Goal: Task Accomplishment & Management: Use online tool/utility

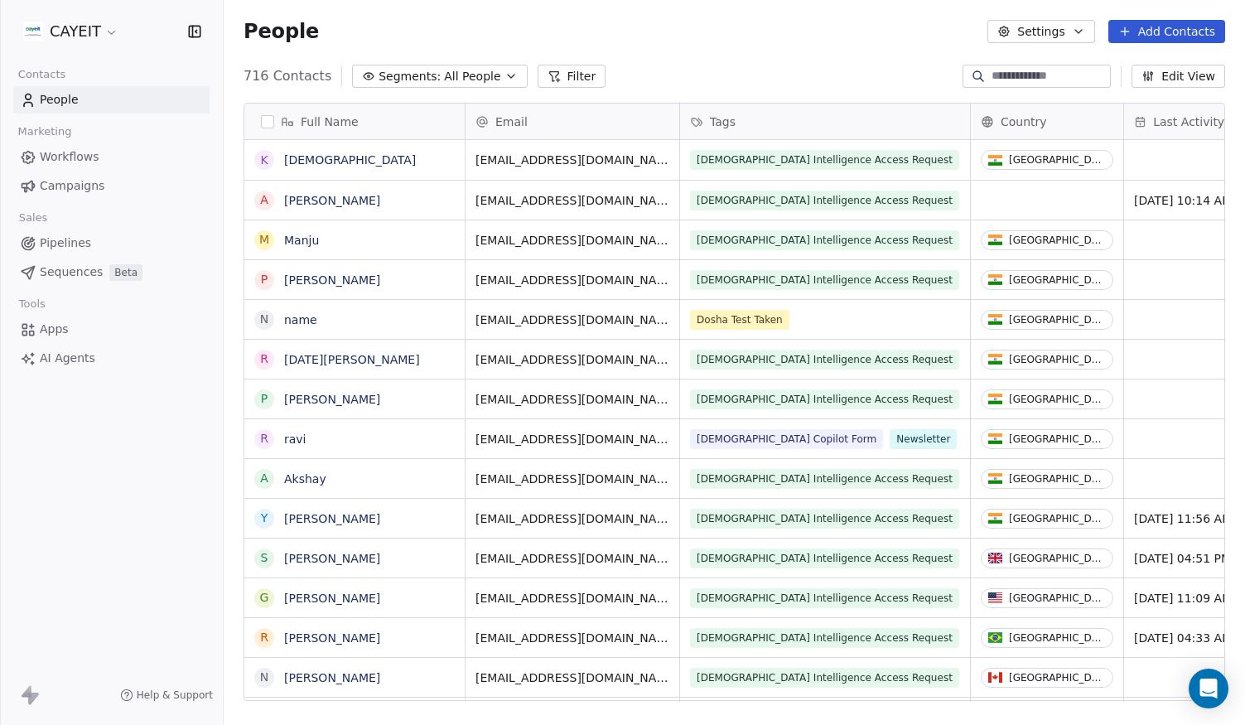
scroll to position [625, 1009]
click at [88, 31] on html "CAYEIT Contacts People Marketing Workflows Campaigns Sales Pipelines Sequences …" at bounding box center [622, 362] width 1245 height 725
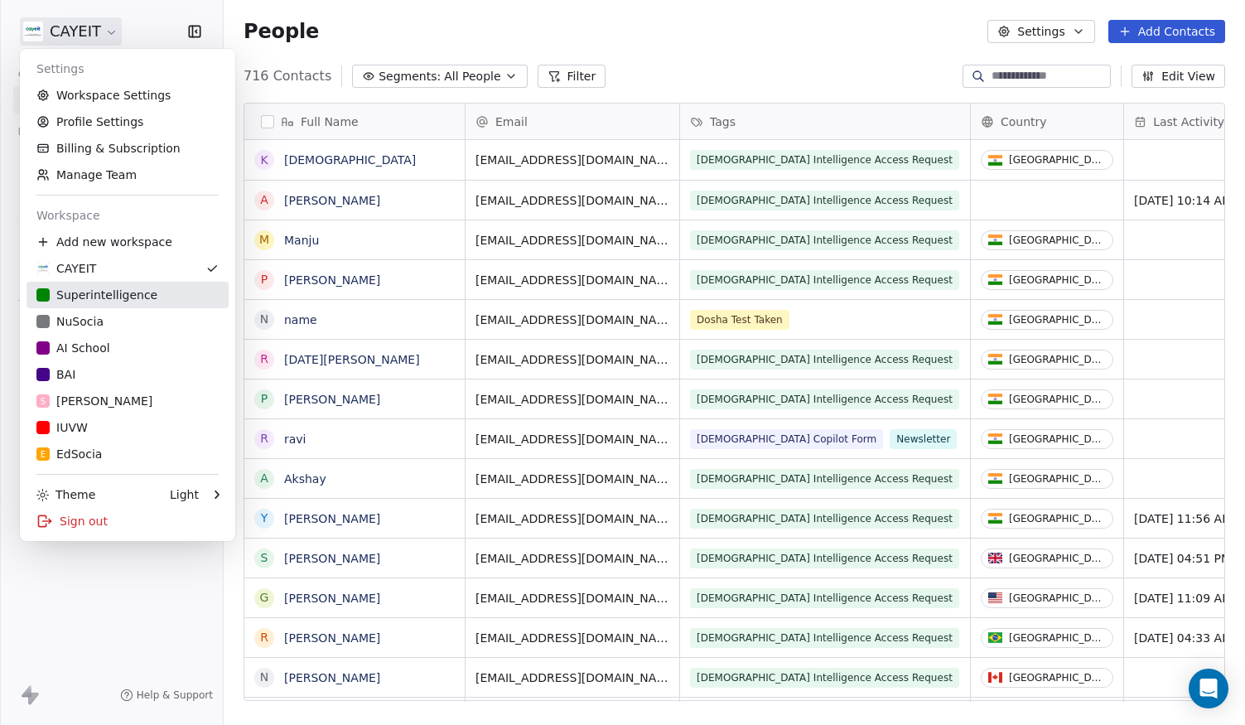
click at [120, 292] on div "Superintelligence" at bounding box center [96, 295] width 121 height 17
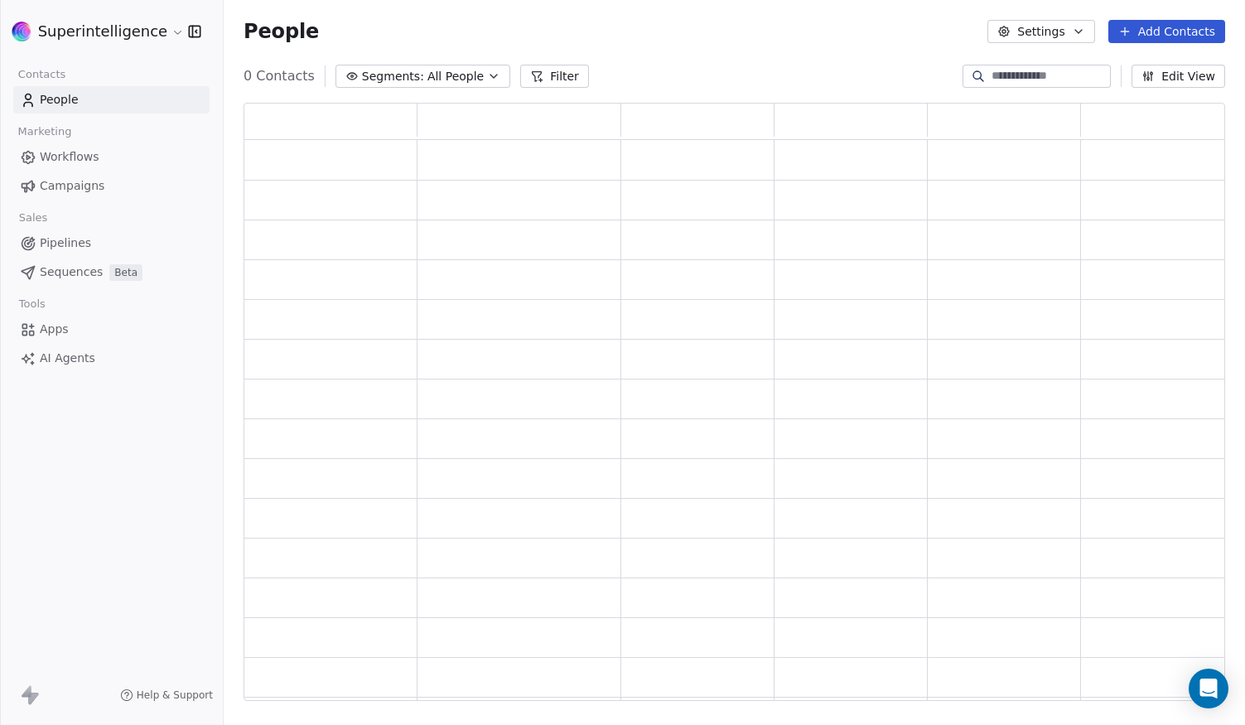
scroll to position [585, 969]
click at [1050, 78] on input at bounding box center [1050, 76] width 116 height 17
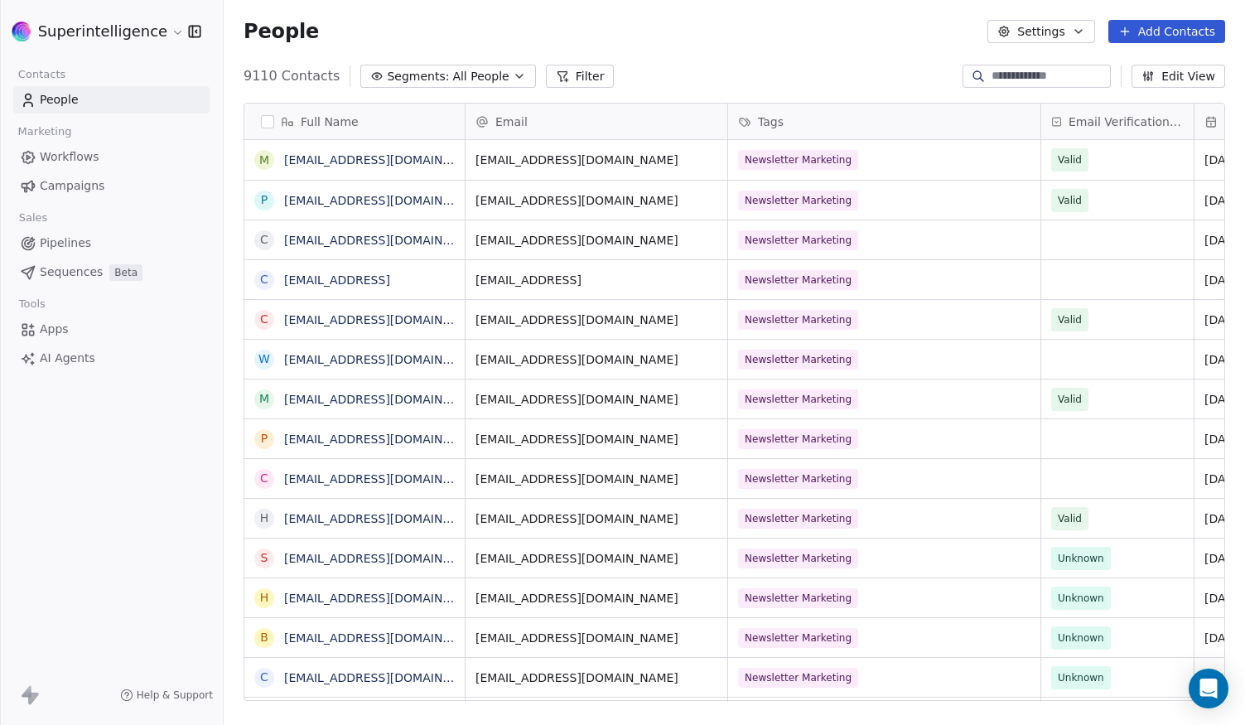
scroll to position [625, 1009]
paste input "**********"
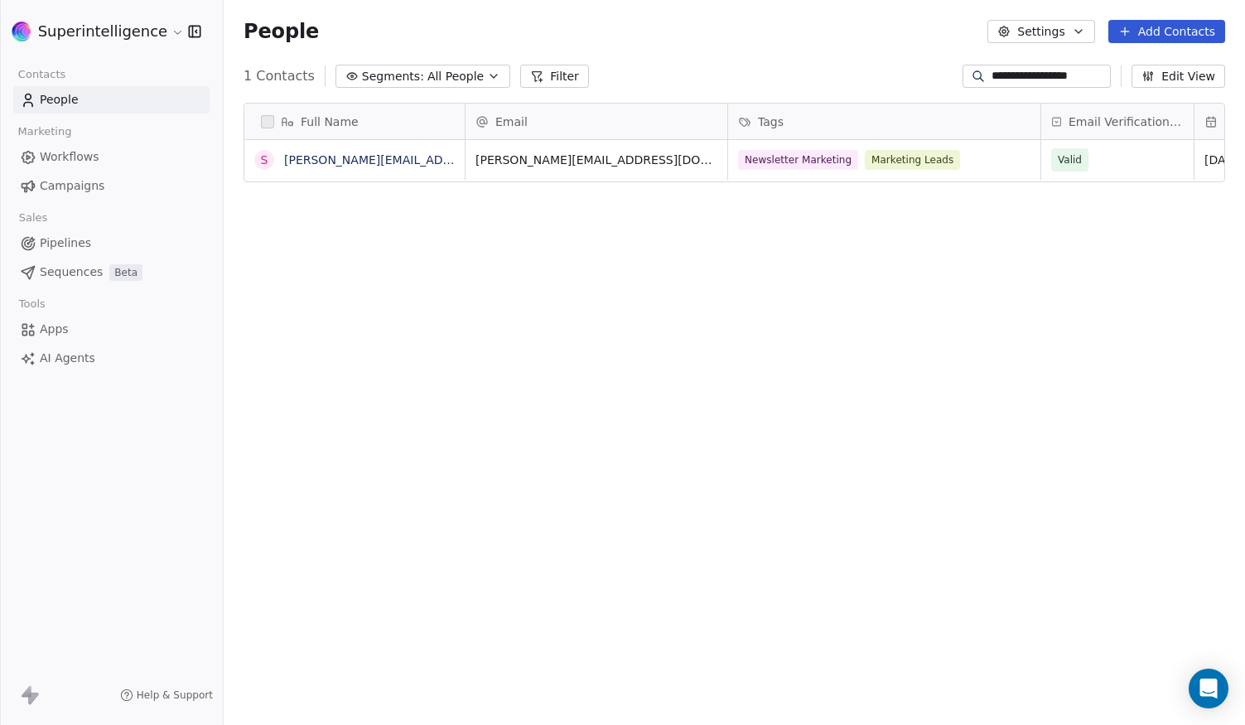
type input "**********"
click at [1006, 163] on div "Newsletter Marketing Marketing Leads" at bounding box center [884, 160] width 312 height 40
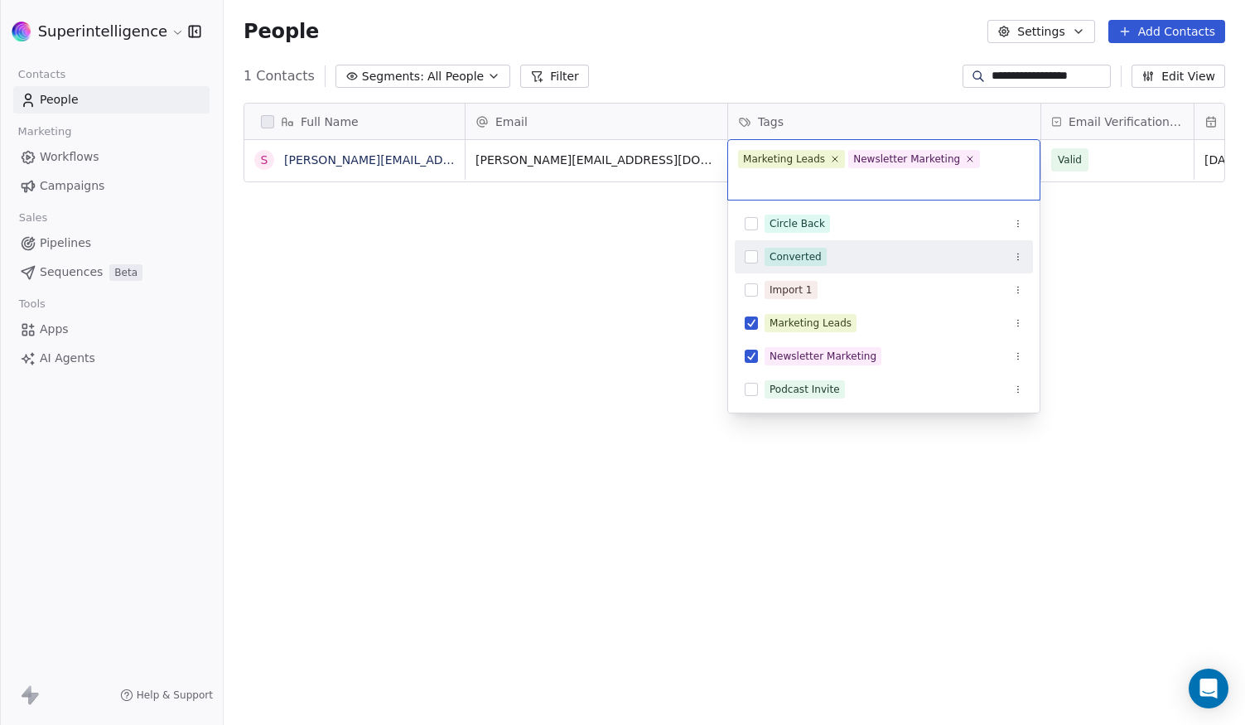
click at [823, 263] on span "Converted" at bounding box center [796, 257] width 62 height 18
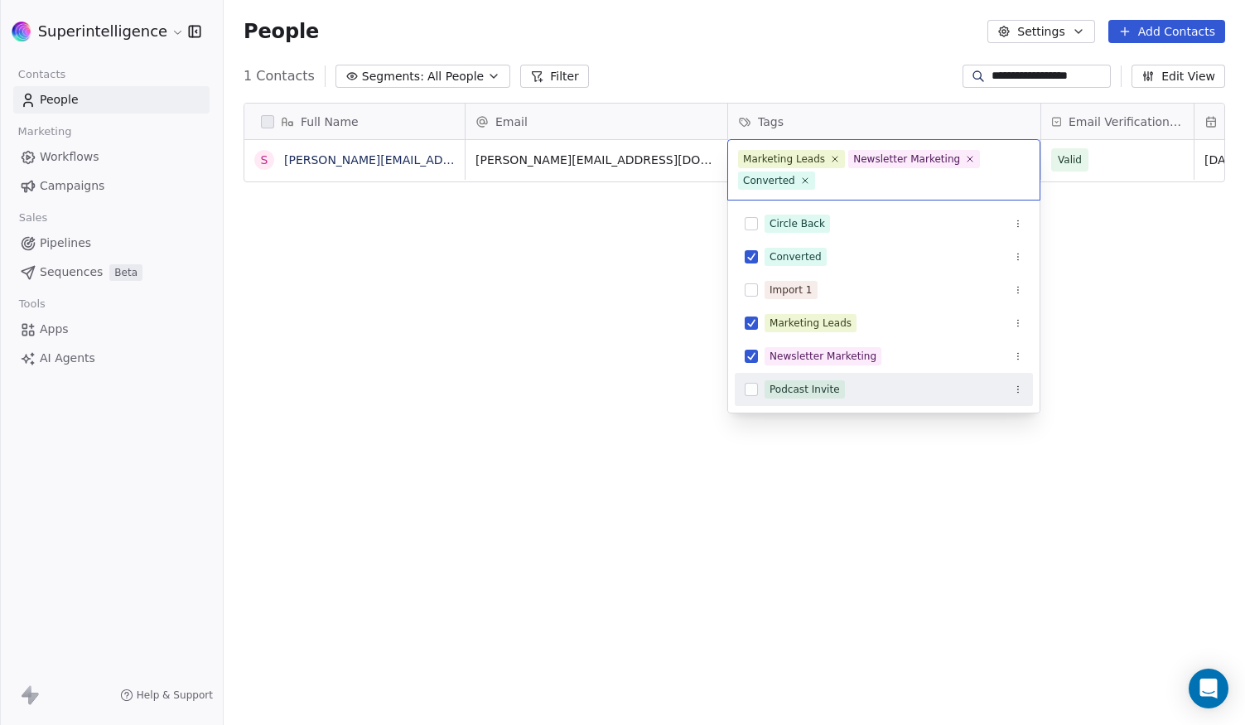
click at [903, 534] on html "**********" at bounding box center [622, 362] width 1245 height 725
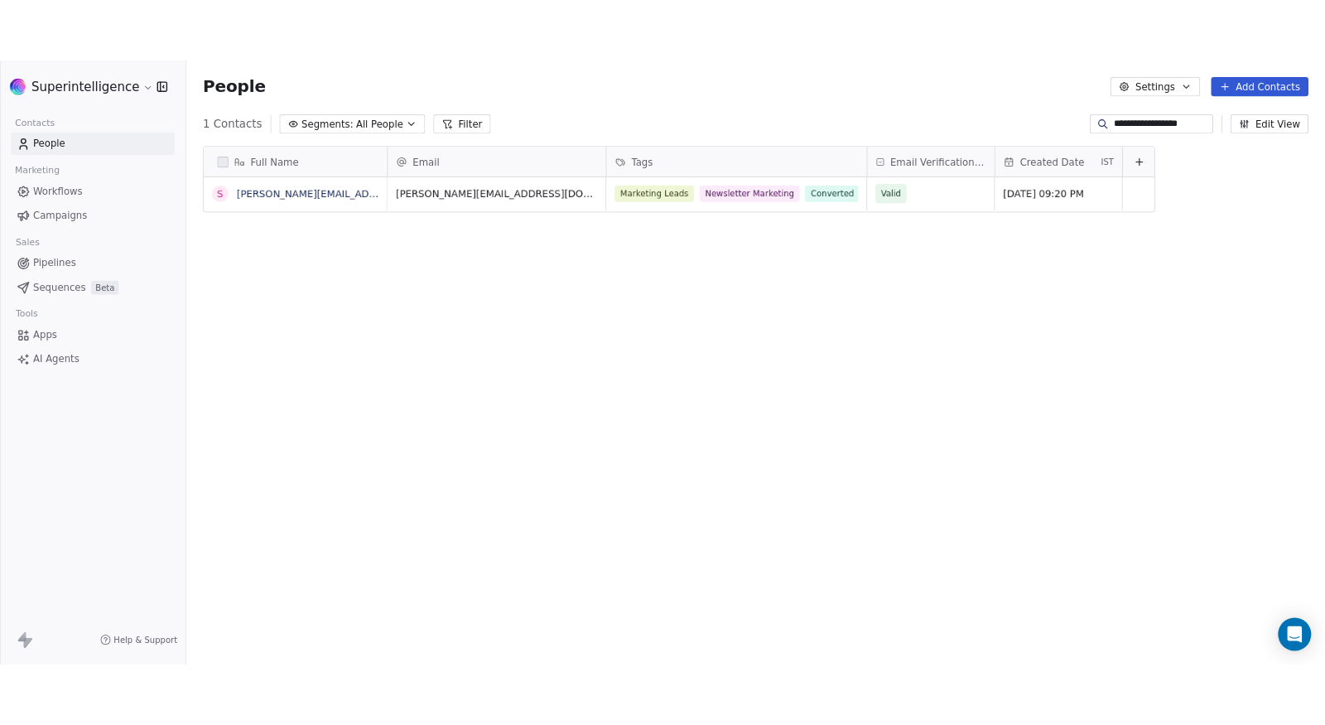
scroll to position [625, 1089]
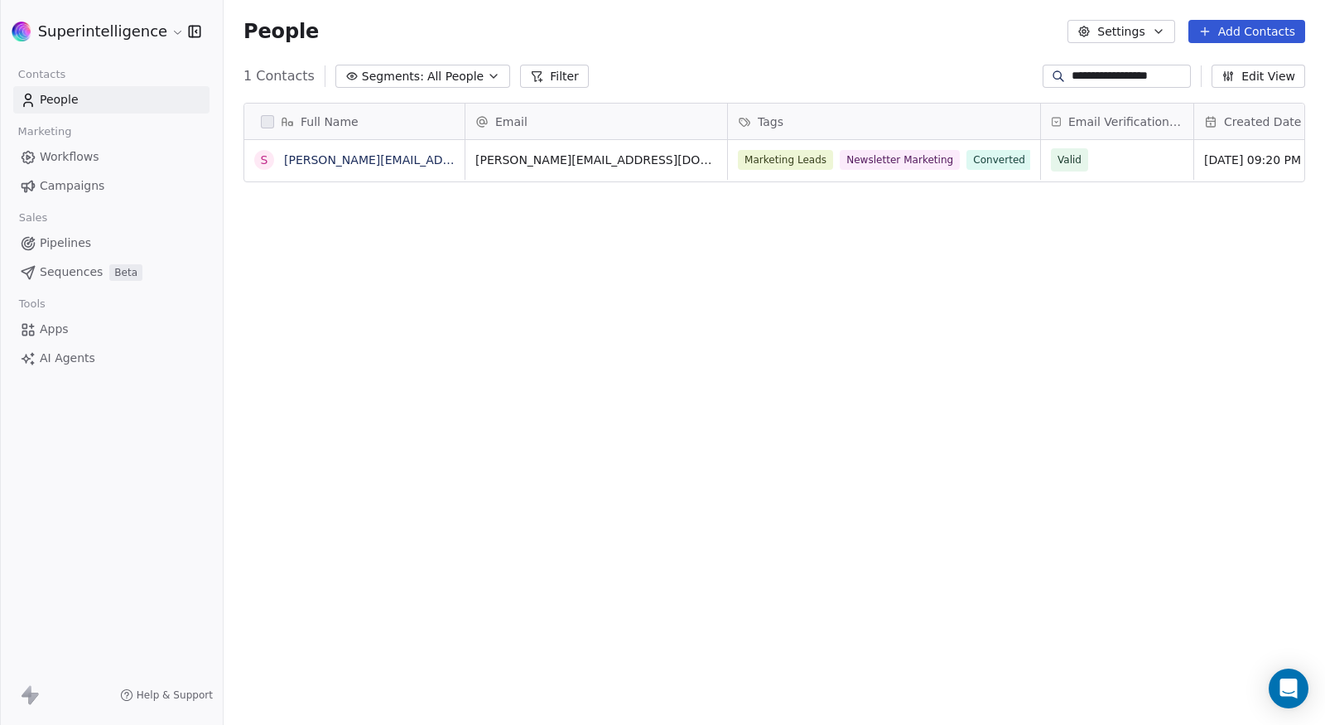
click at [1221, 27] on button "Add Contacts" at bounding box center [1247, 31] width 117 height 23
click at [1228, 99] on span "Import from CSV" at bounding box center [1243, 93] width 96 height 17
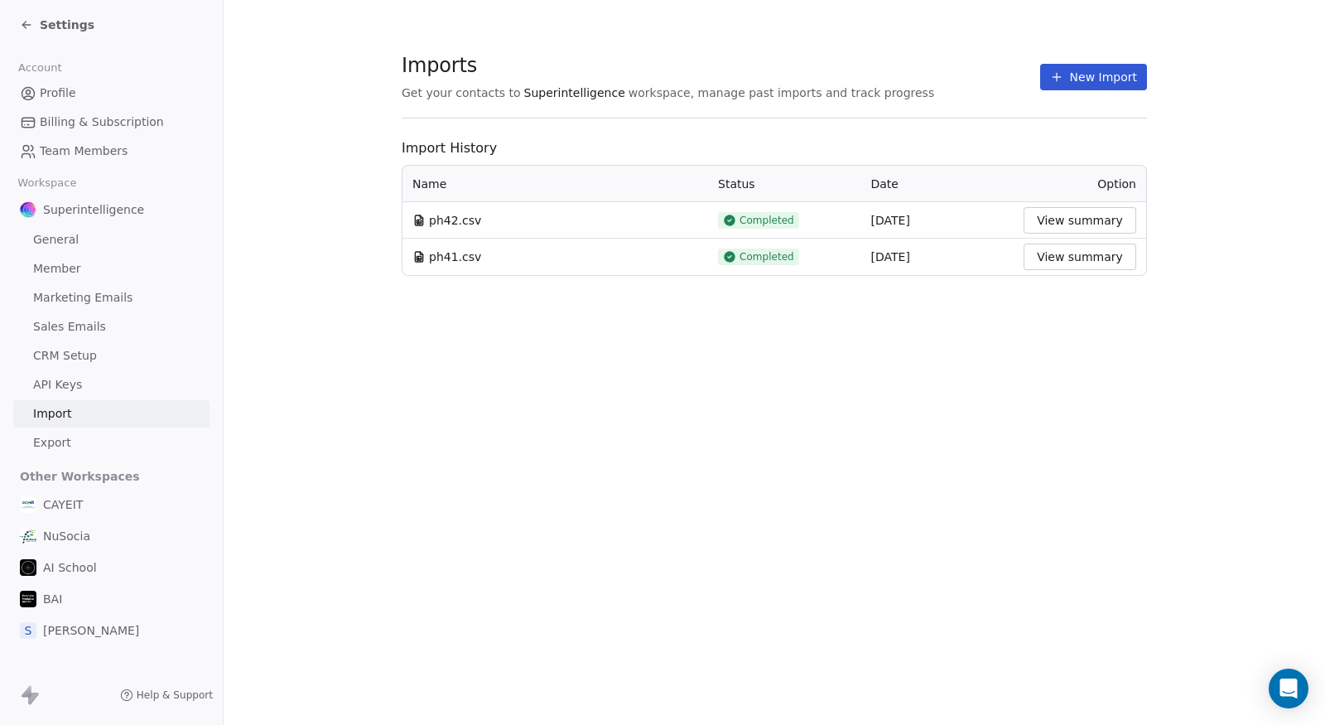
click at [1064, 77] on icon at bounding box center [1056, 76] width 13 height 13
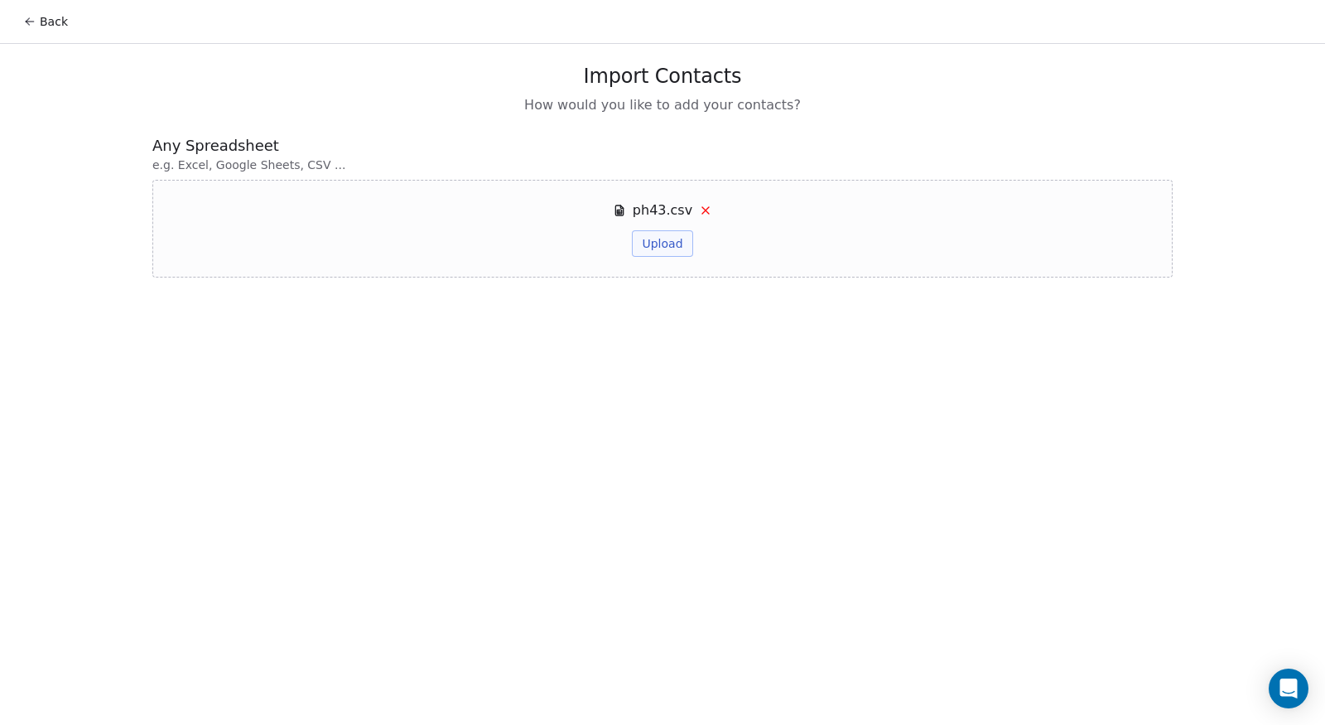
click at [676, 244] on button "Upload" at bounding box center [662, 243] width 60 height 27
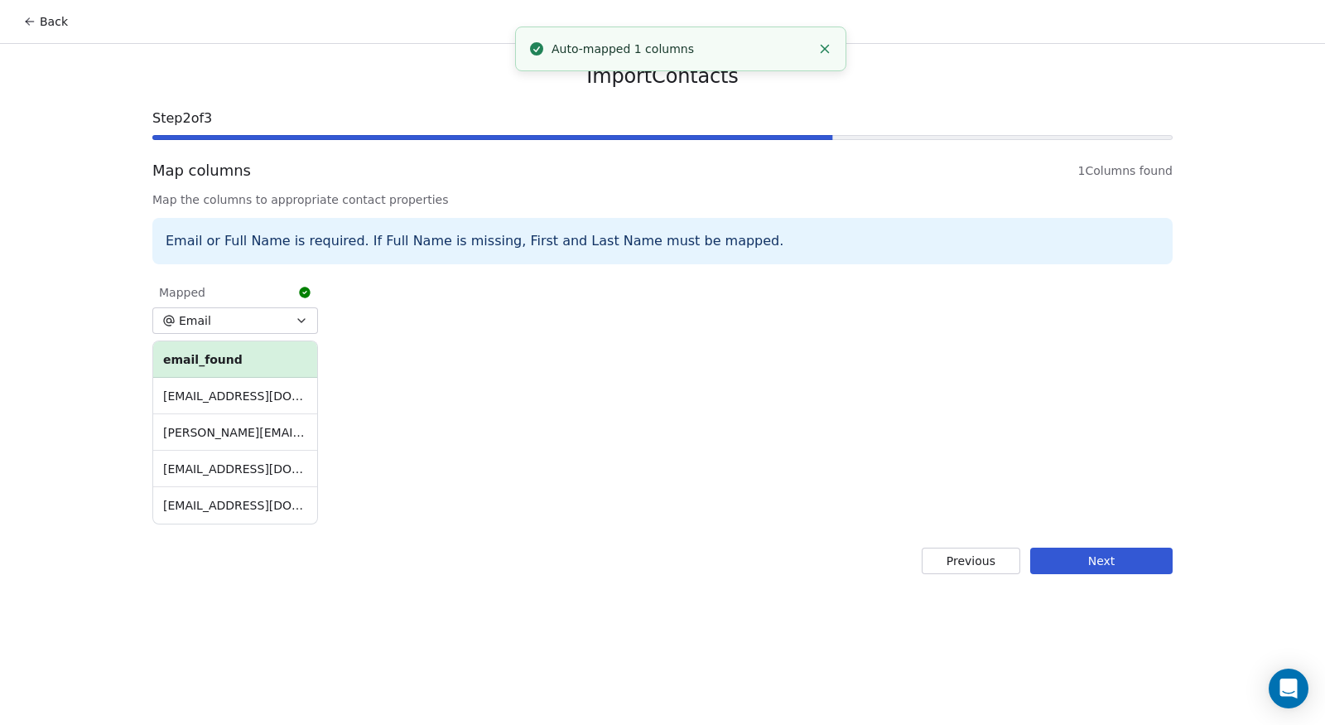
click at [1051, 565] on button "Next" at bounding box center [1101, 561] width 142 height 27
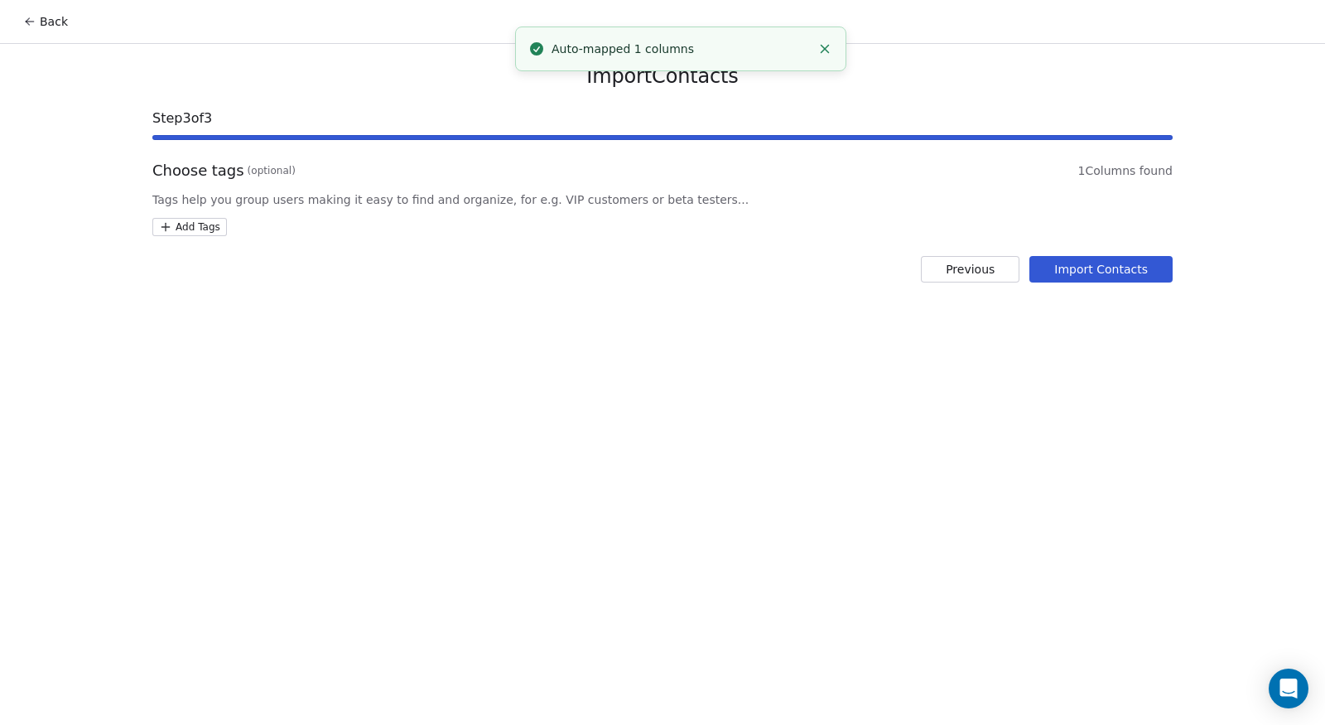
click at [216, 233] on html "Back Import Contacts Step 3 of 3 Choose tags (optional) 1 Columns found Tags he…" at bounding box center [662, 362] width 1325 height 725
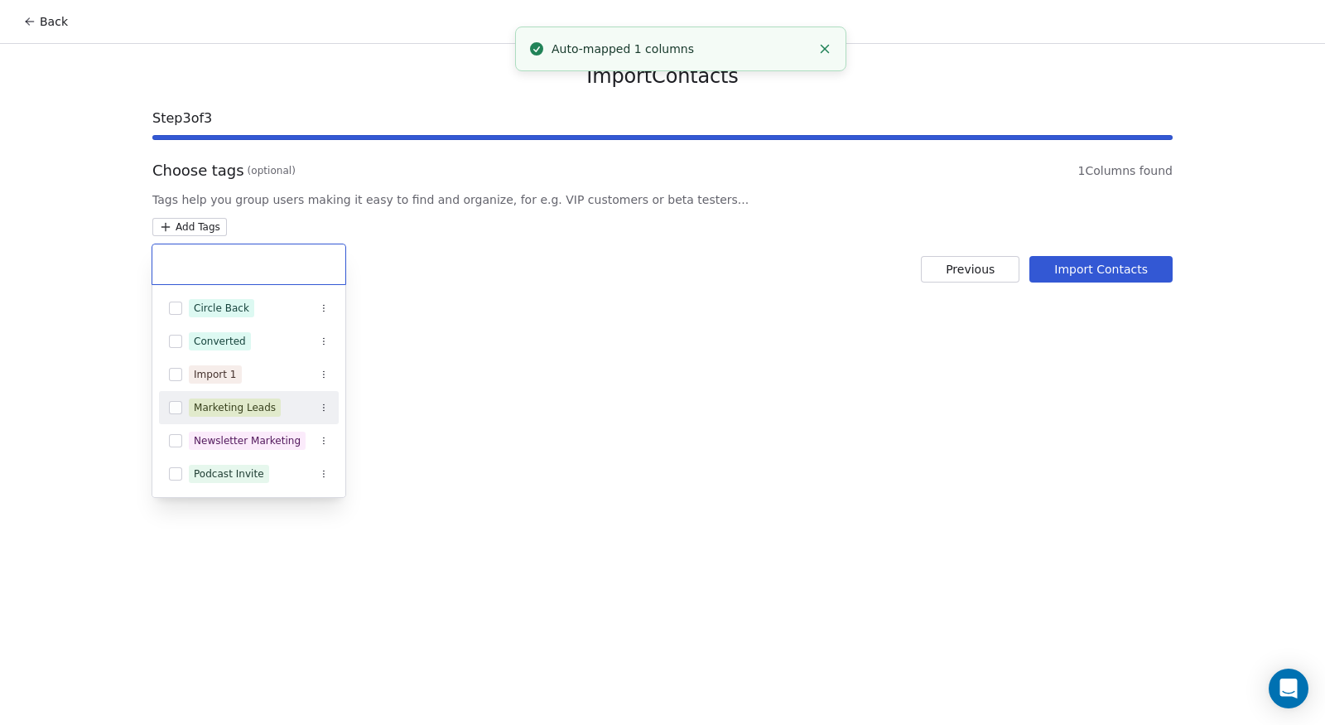
click at [274, 417] on span "Marketing Leads" at bounding box center [235, 407] width 92 height 18
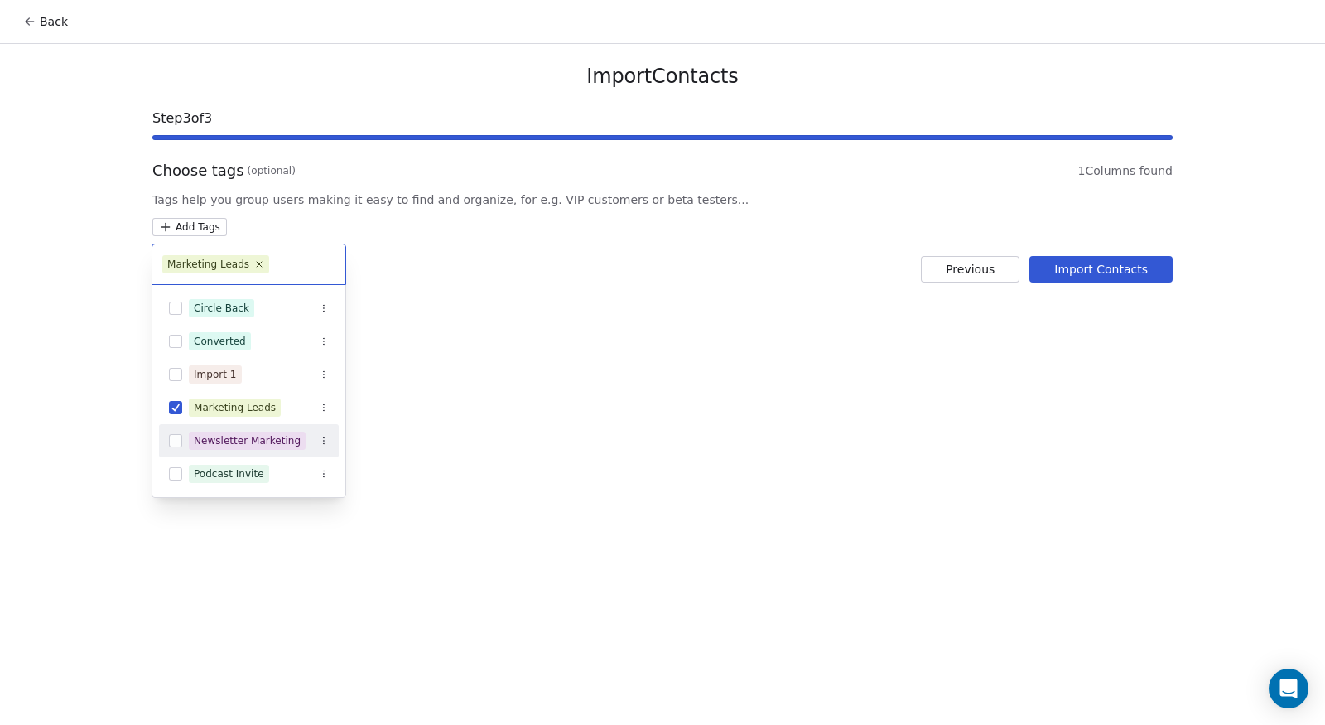
drag, startPoint x: 277, startPoint y: 442, endPoint x: 297, endPoint y: 451, distance: 21.9
click at [277, 442] on div "Newsletter Marketing" at bounding box center [247, 440] width 107 height 15
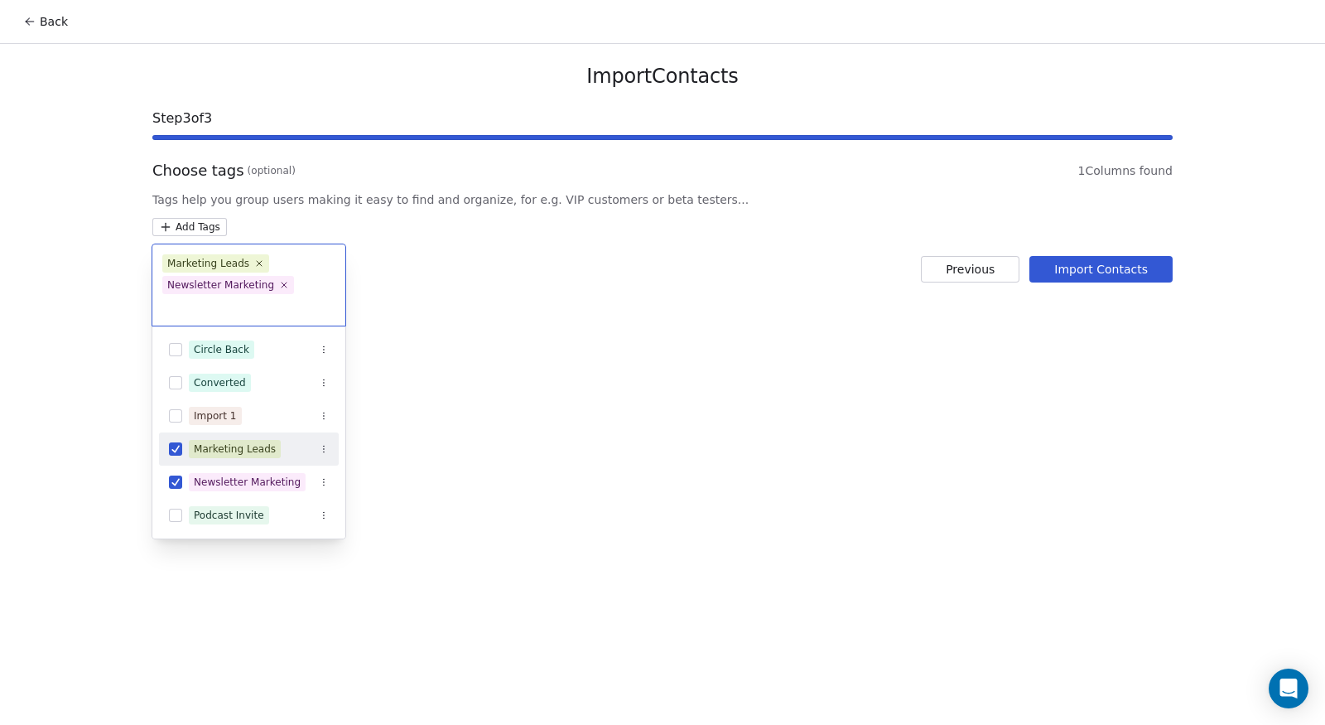
click at [997, 468] on html "Back Import Contacts Step 3 of 3 Choose tags (optional) 1 Columns found Tags he…" at bounding box center [662, 362] width 1325 height 725
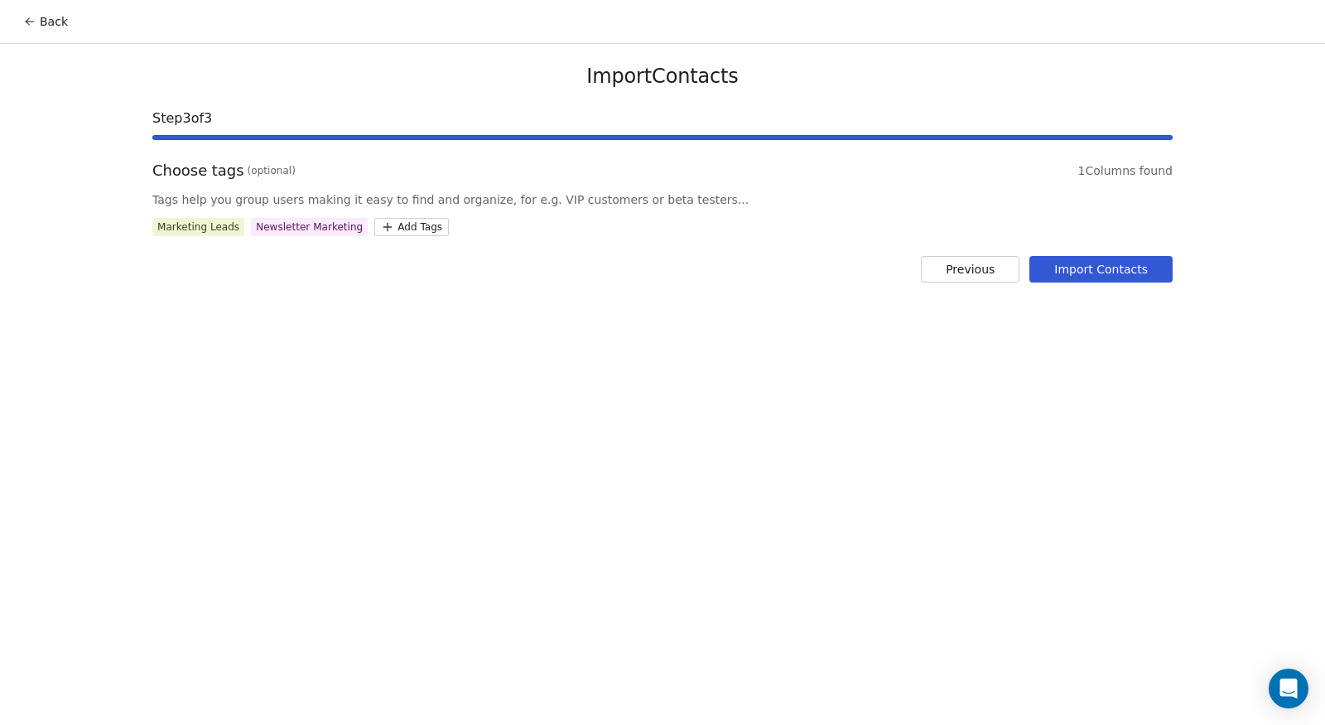
click at [1124, 270] on button "Import Contacts" at bounding box center [1101, 269] width 143 height 27
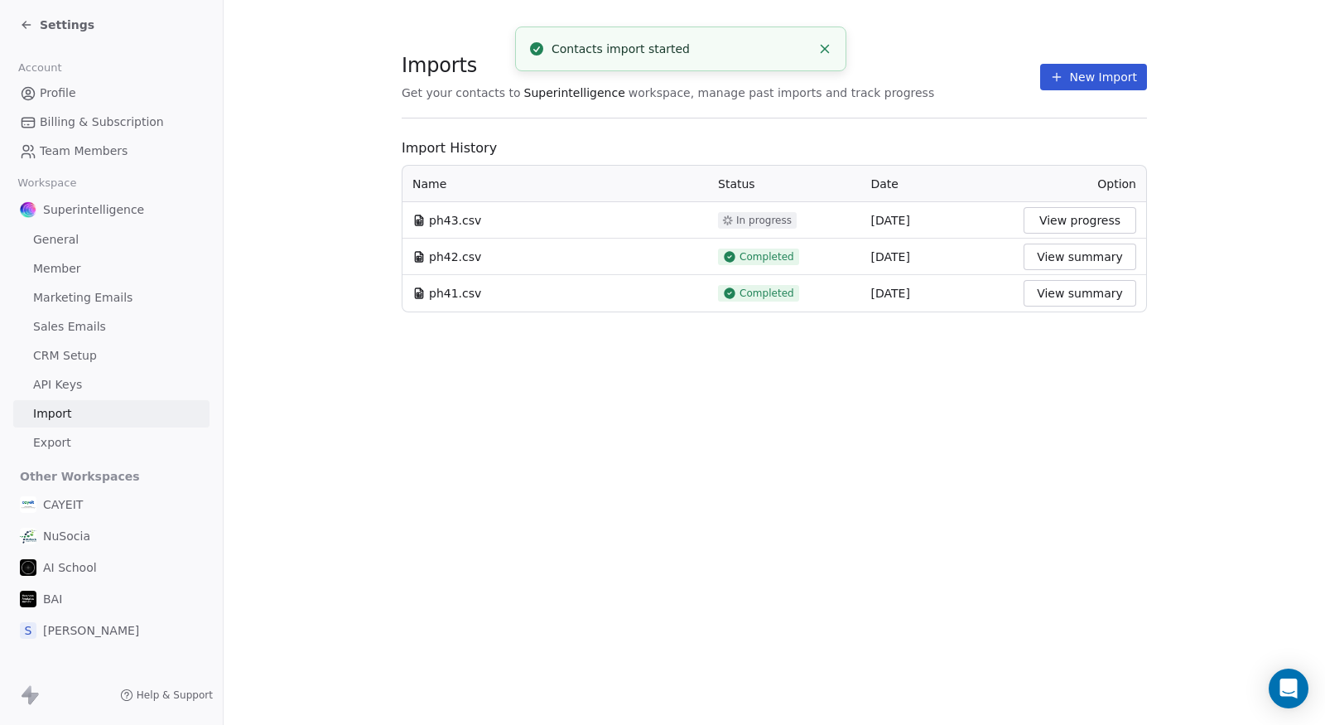
click at [1082, 210] on button "View progress" at bounding box center [1080, 220] width 113 height 27
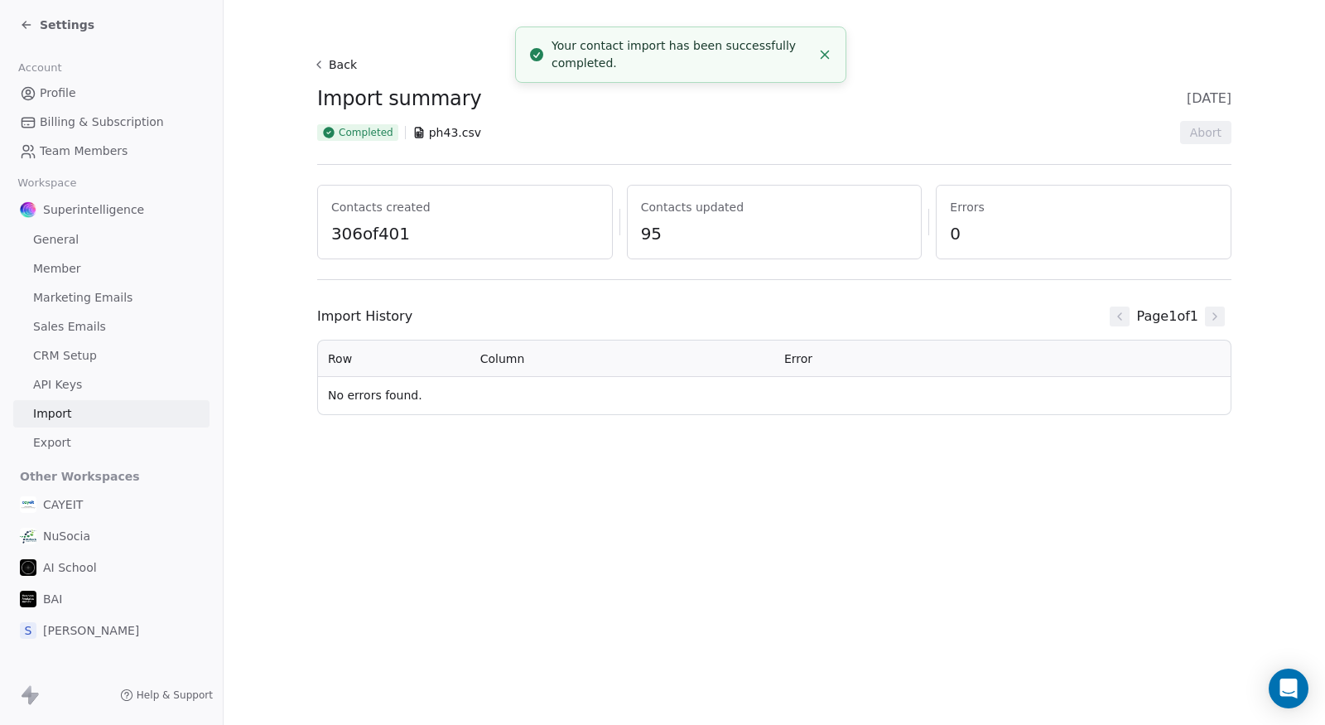
click at [49, 25] on span "Settings" at bounding box center [67, 25] width 55 height 17
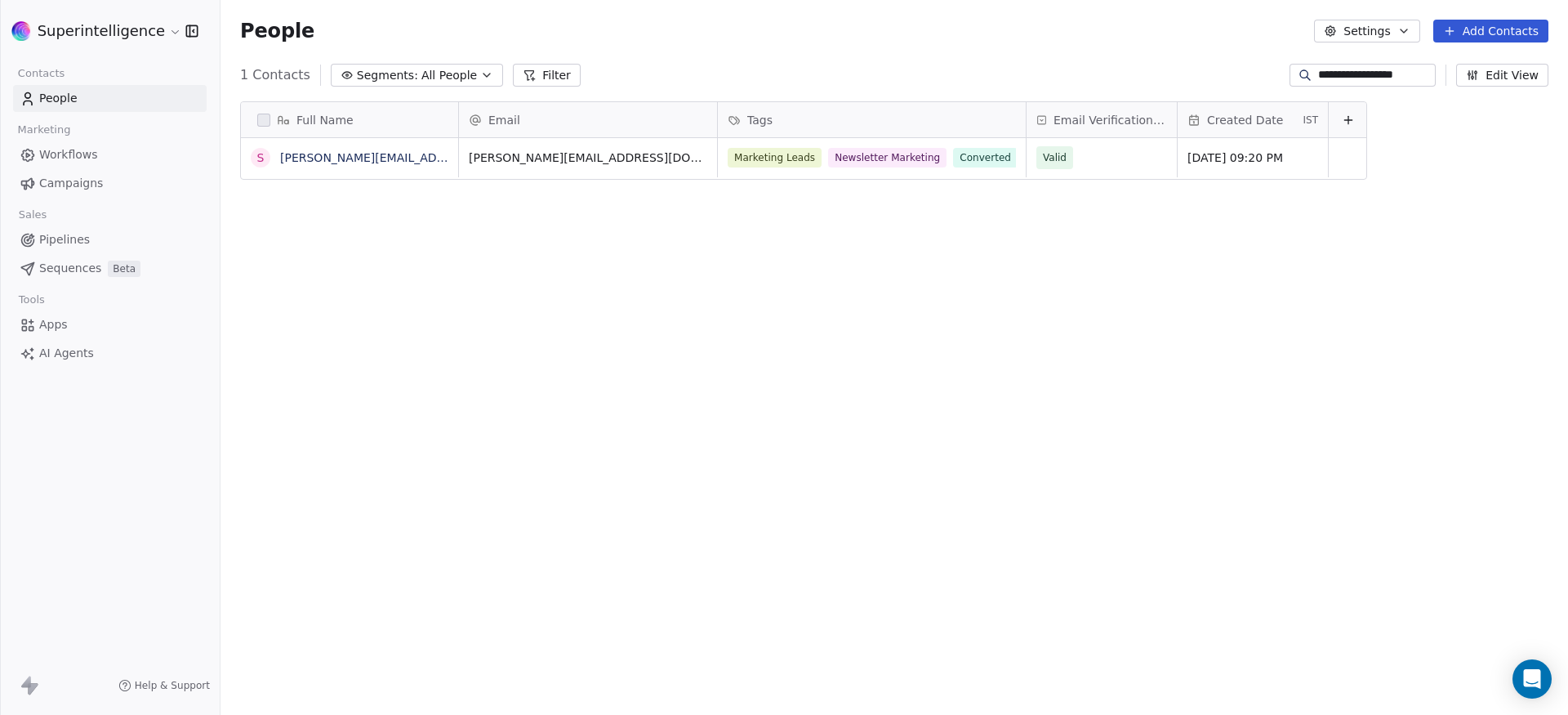
scroll to position [616, 1335]
